Goal: Task Accomplishment & Management: Complete application form

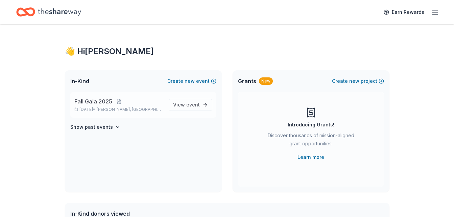
click at [99, 106] on div "Fall Gala 2025 Oct 17, 2025 • Fenton, MO" at bounding box center [118, 104] width 89 height 15
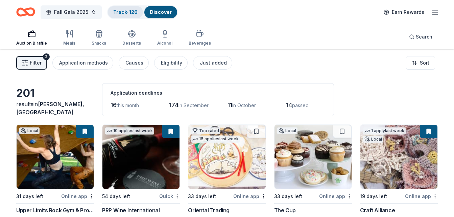
click at [118, 11] on link "Track · 126" at bounding box center [125, 12] width 24 height 6
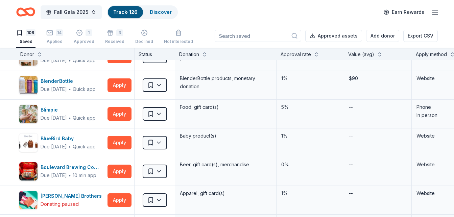
scroll to position [271, 0]
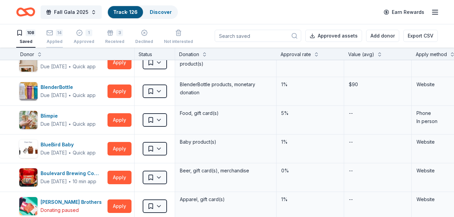
click at [57, 40] on div "Applied" at bounding box center [54, 41] width 17 height 5
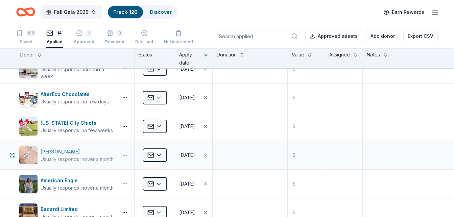
scroll to position [177, 0]
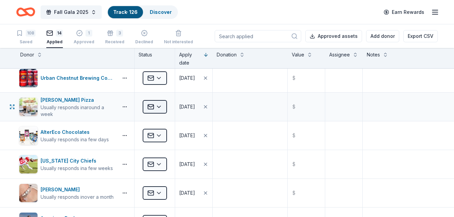
click at [153, 107] on html "Fall Gala 2025 Track · 126 Discover Earn Rewards 108 Saved 14 Applied 1 Approve…" at bounding box center [227, 108] width 454 height 217
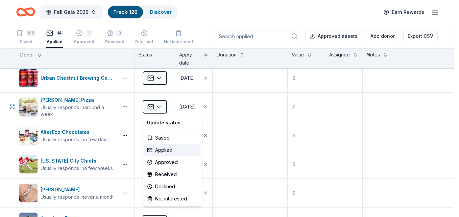
click at [163, 152] on div "Applied" at bounding box center [172, 150] width 56 height 12
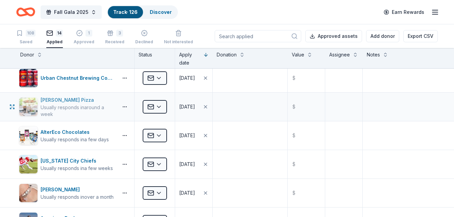
click at [60, 104] on div "Usually responds in around a week" at bounding box center [78, 111] width 75 height 14
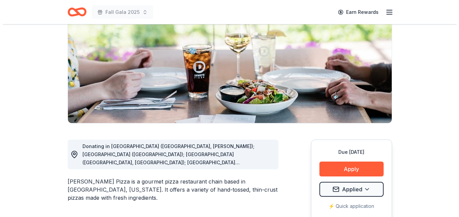
scroll to position [101, 0]
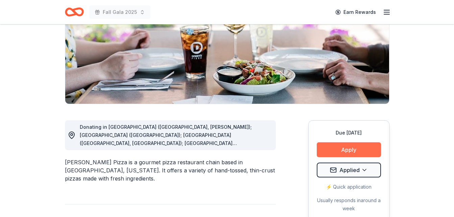
click at [343, 147] on button "Apply" at bounding box center [349, 149] width 64 height 15
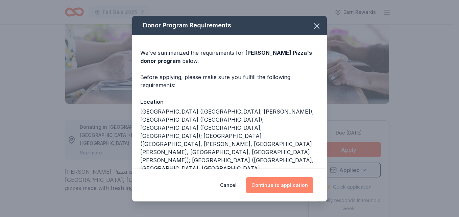
click at [270, 184] on button "Continue to application" at bounding box center [279, 185] width 67 height 16
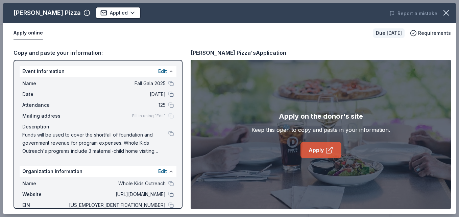
click at [320, 149] on link "Apply" at bounding box center [321, 150] width 41 height 16
